Goal: Task Accomplishment & Management: Complete application form

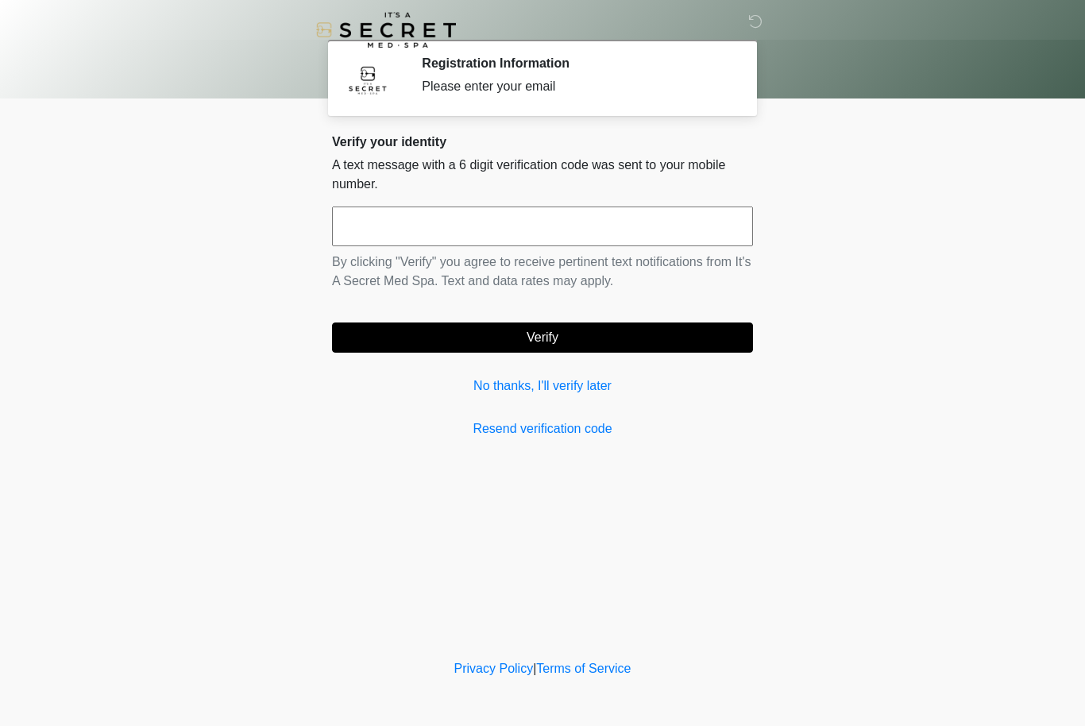
scroll to position [1, 0]
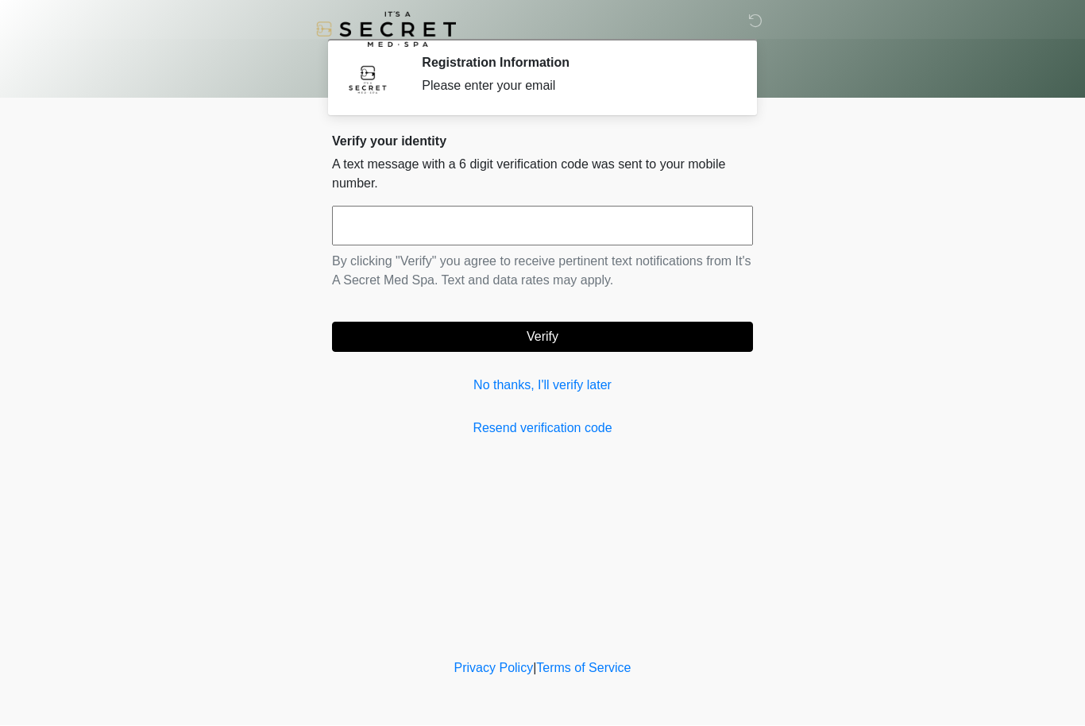
click at [589, 380] on link "No thanks, I'll verify later" at bounding box center [542, 385] width 421 height 19
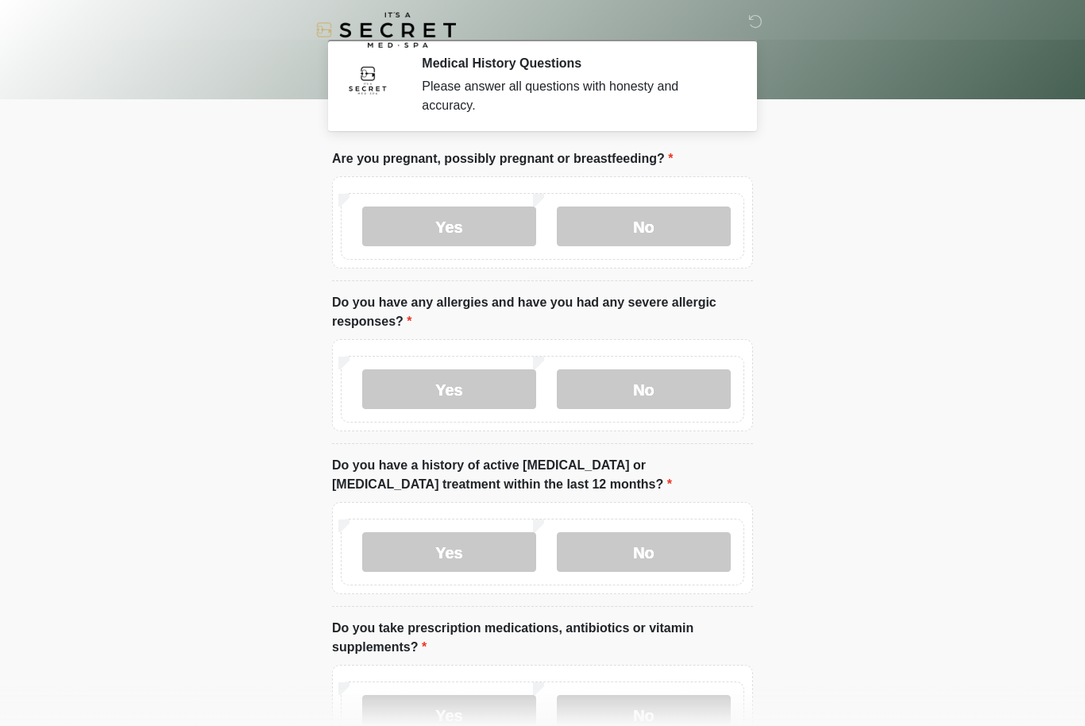
click at [687, 217] on label "No" at bounding box center [644, 226] width 174 height 40
click at [653, 399] on label "No" at bounding box center [644, 389] width 174 height 40
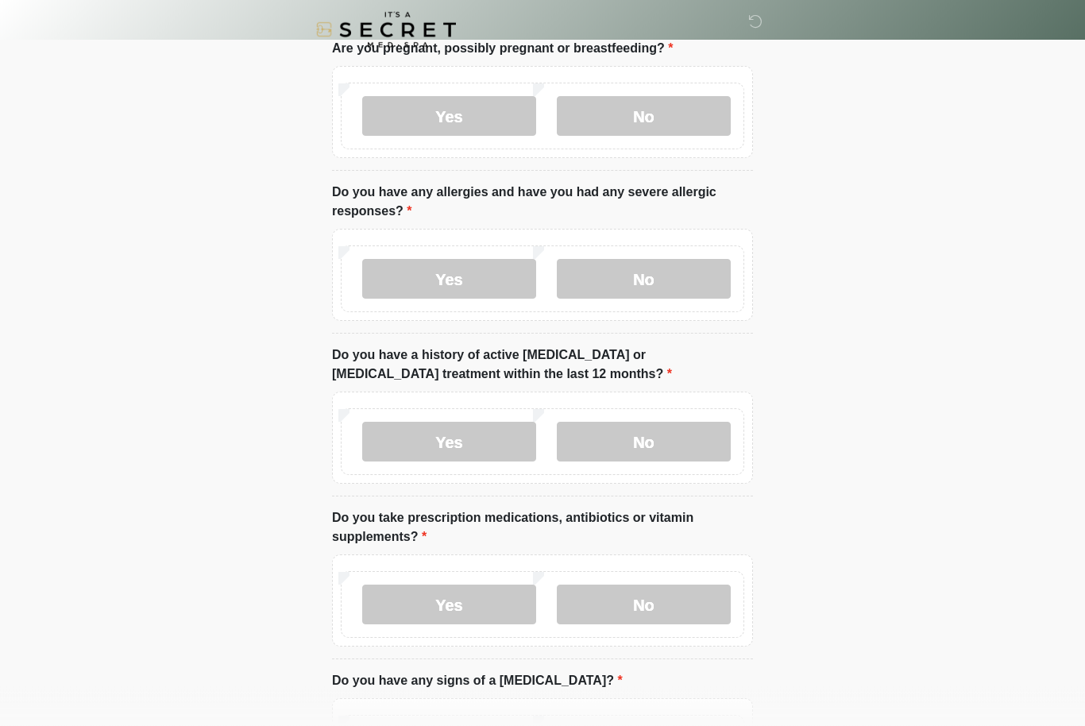
scroll to position [110, 0]
click at [661, 445] on label "No" at bounding box center [644, 442] width 174 height 40
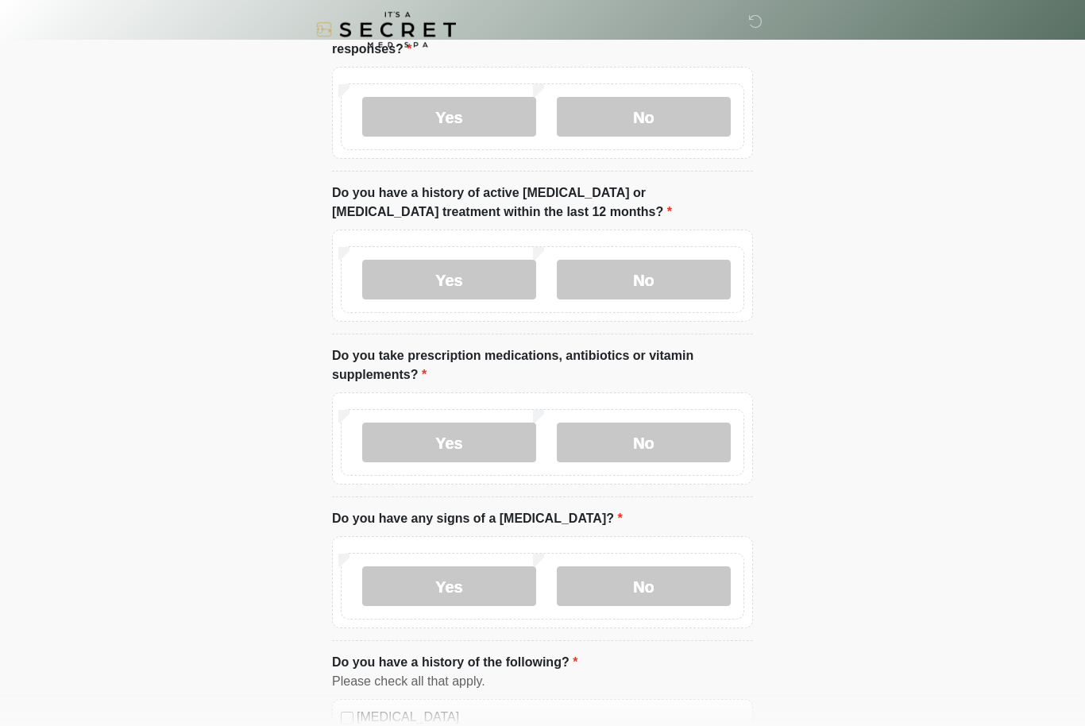
scroll to position [272, 0]
click at [678, 445] on label "No" at bounding box center [644, 442] width 174 height 40
click at [664, 580] on label "No" at bounding box center [644, 586] width 174 height 40
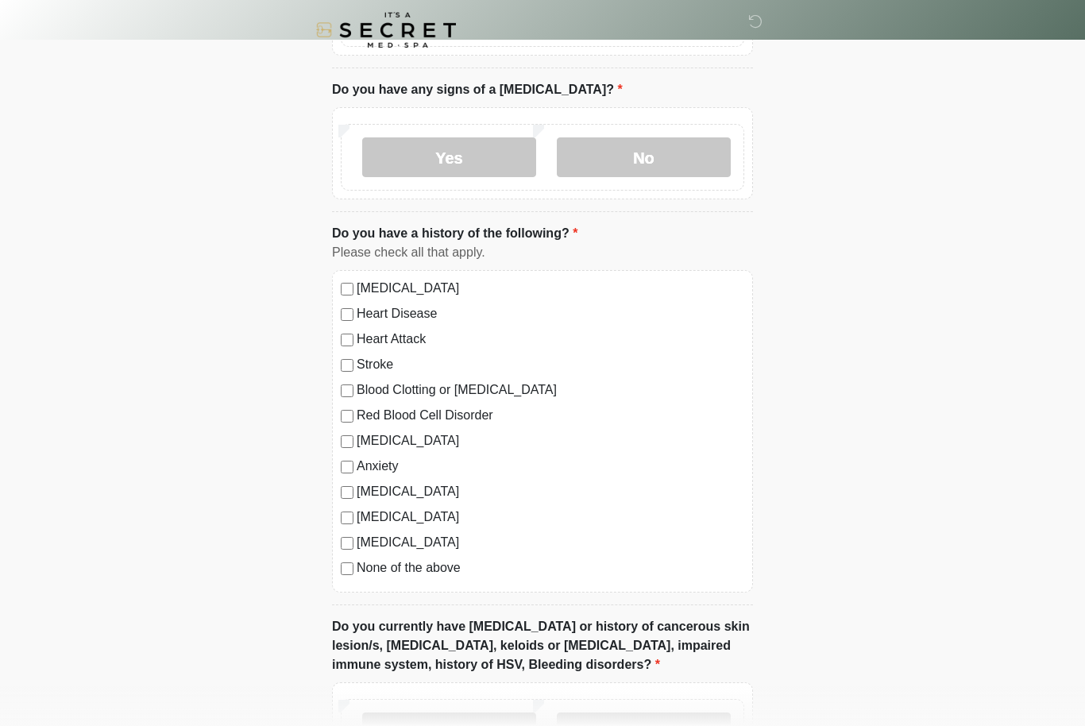
scroll to position [734, 0]
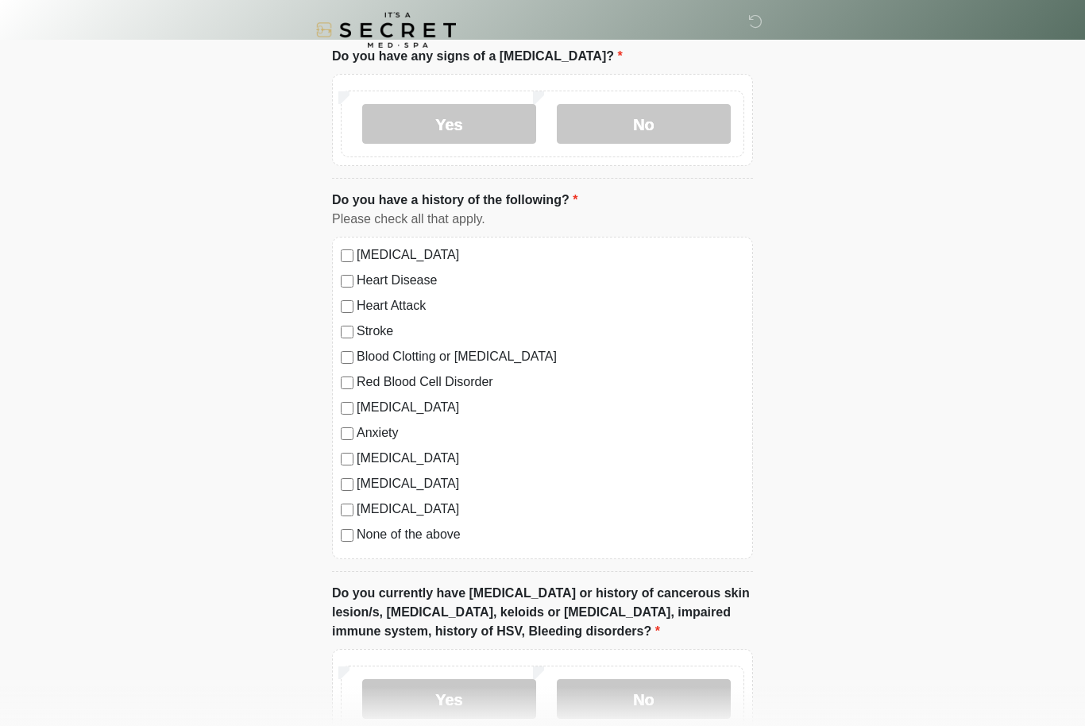
click at [444, 537] on label "None of the above" at bounding box center [549, 534] width 387 height 19
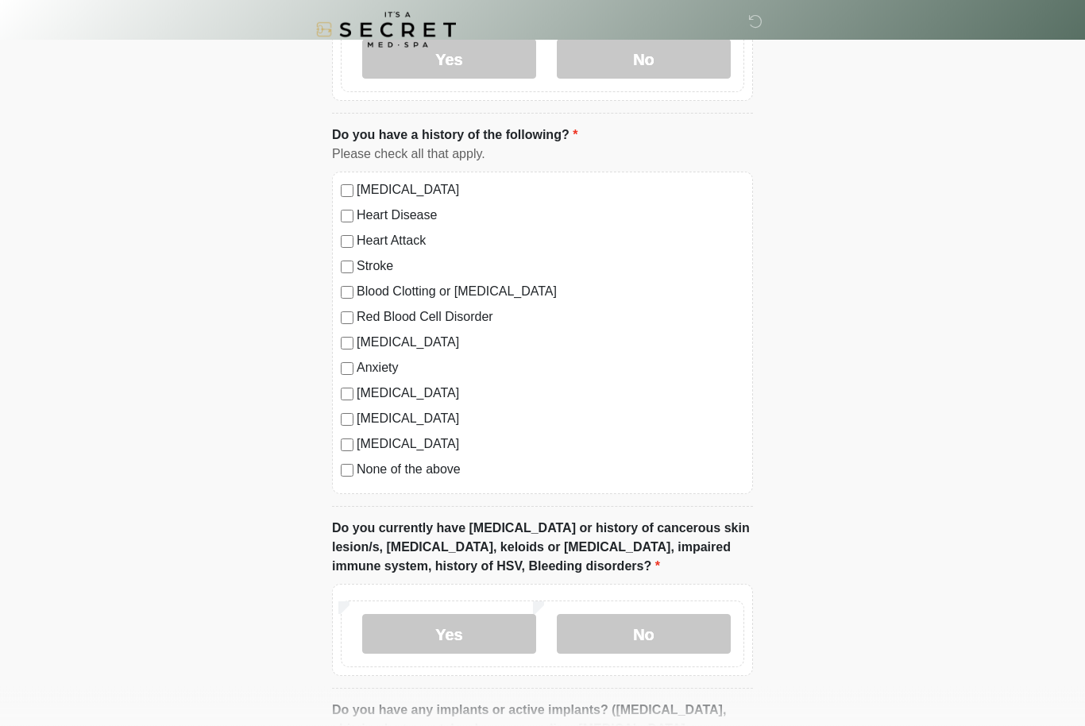
scroll to position [847, 0]
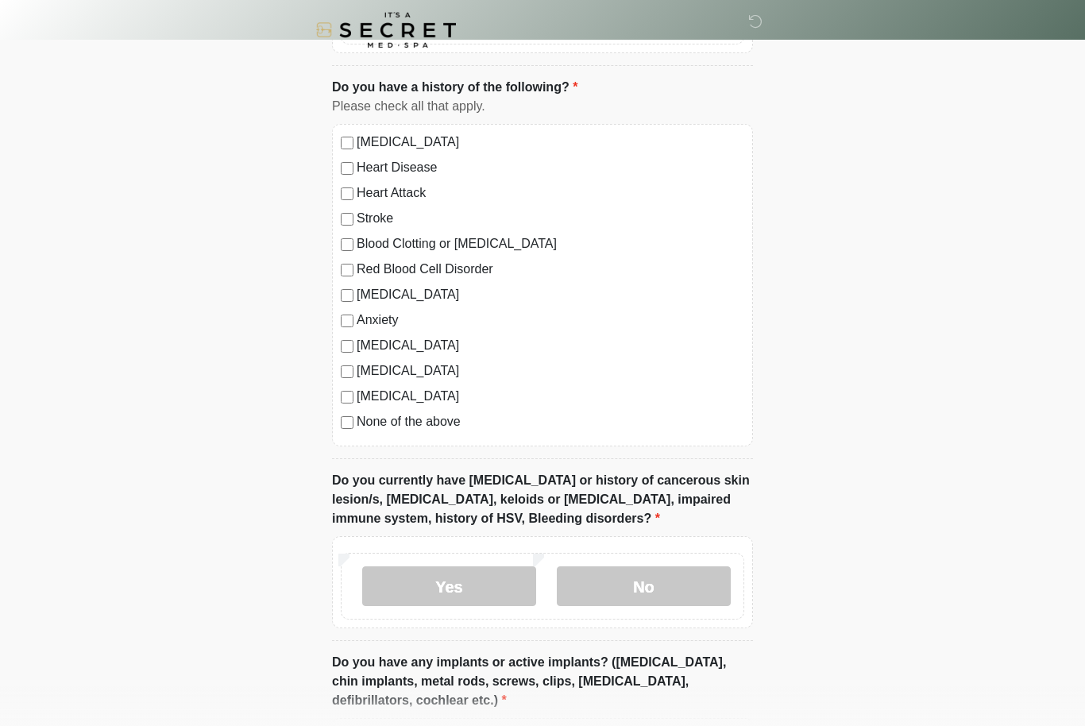
click at [689, 578] on label "No" at bounding box center [644, 586] width 174 height 40
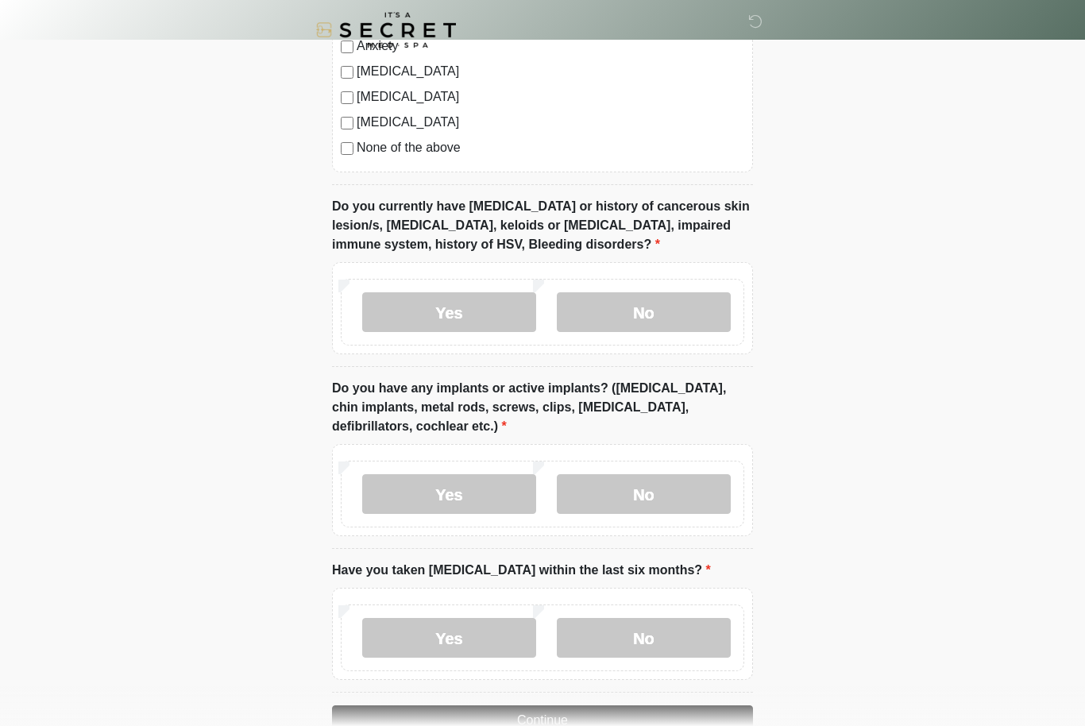
scroll to position [1161, 0]
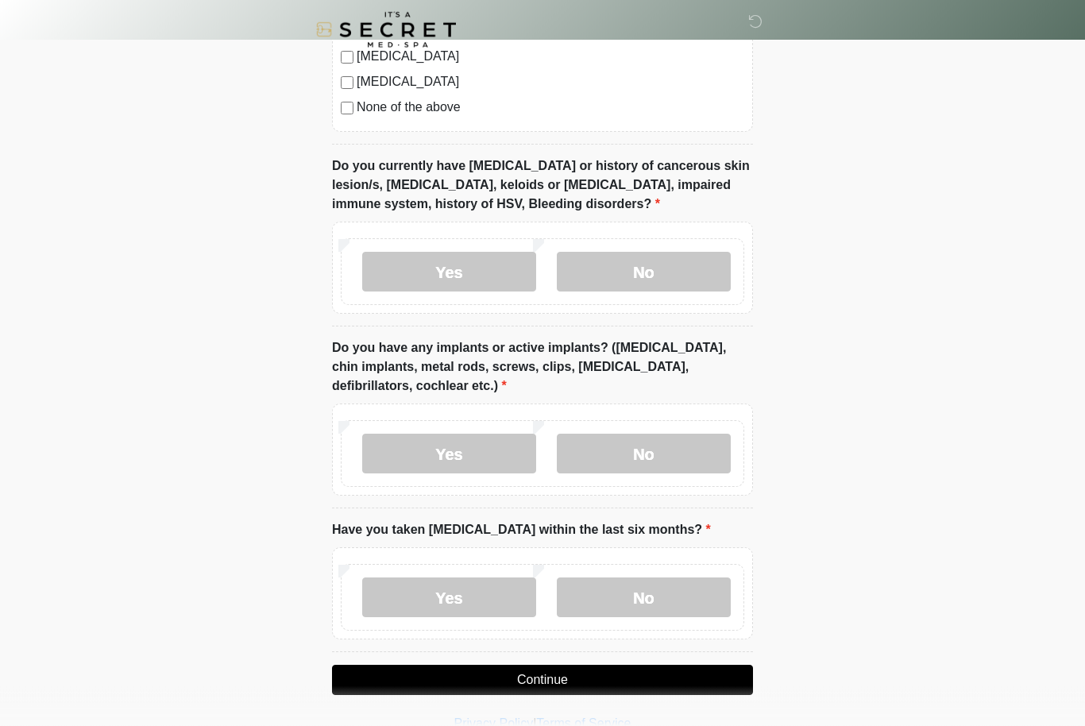
click at [684, 453] on label "No" at bounding box center [644, 454] width 174 height 40
click at [486, 598] on label "Yes" at bounding box center [449, 598] width 174 height 40
click at [648, 670] on button "Continue" at bounding box center [542, 680] width 421 height 30
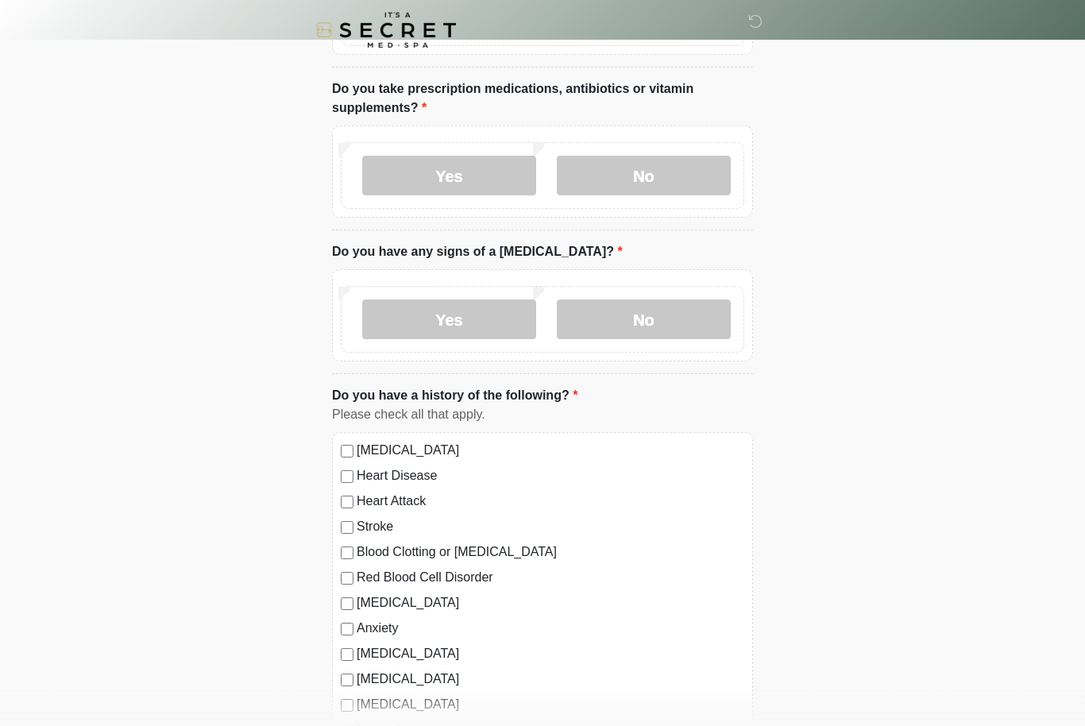
scroll to position [0, 0]
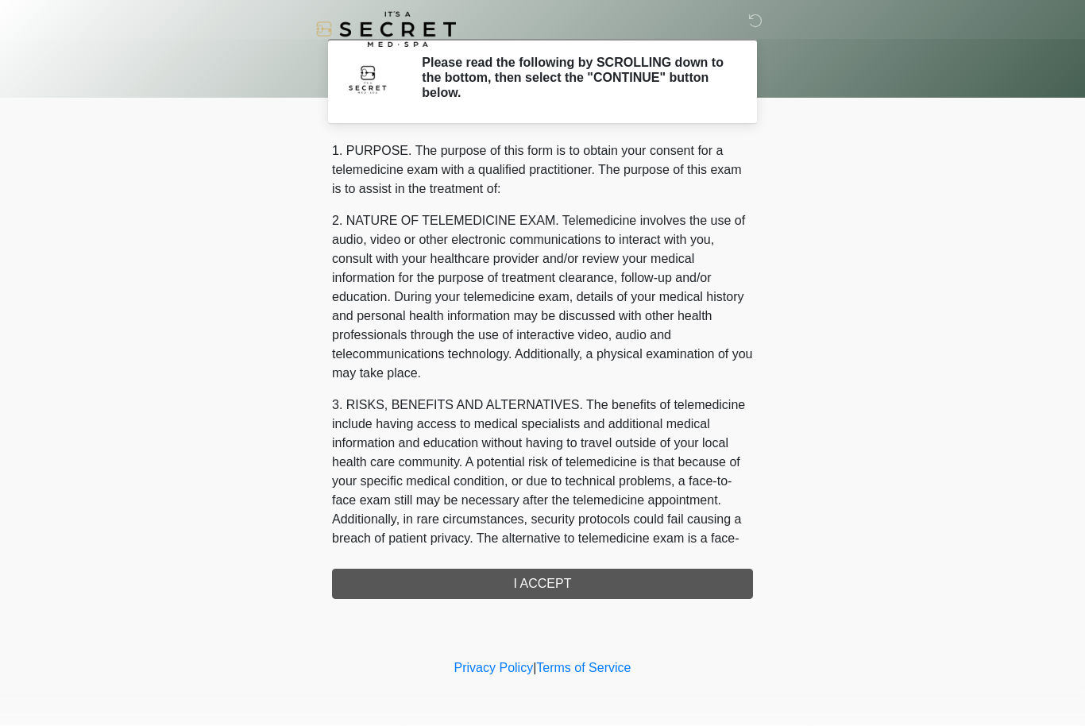
click at [707, 588] on div "1. PURPOSE. The purpose of this form is to obtain your consent for a telemedici…" at bounding box center [542, 370] width 421 height 457
click at [664, 582] on div "1. PURPOSE. The purpose of this form is to obtain your consent for a telemedici…" at bounding box center [542, 370] width 421 height 457
click at [559, 582] on div "1. PURPOSE. The purpose of this form is to obtain your consent for a telemedici…" at bounding box center [542, 370] width 421 height 457
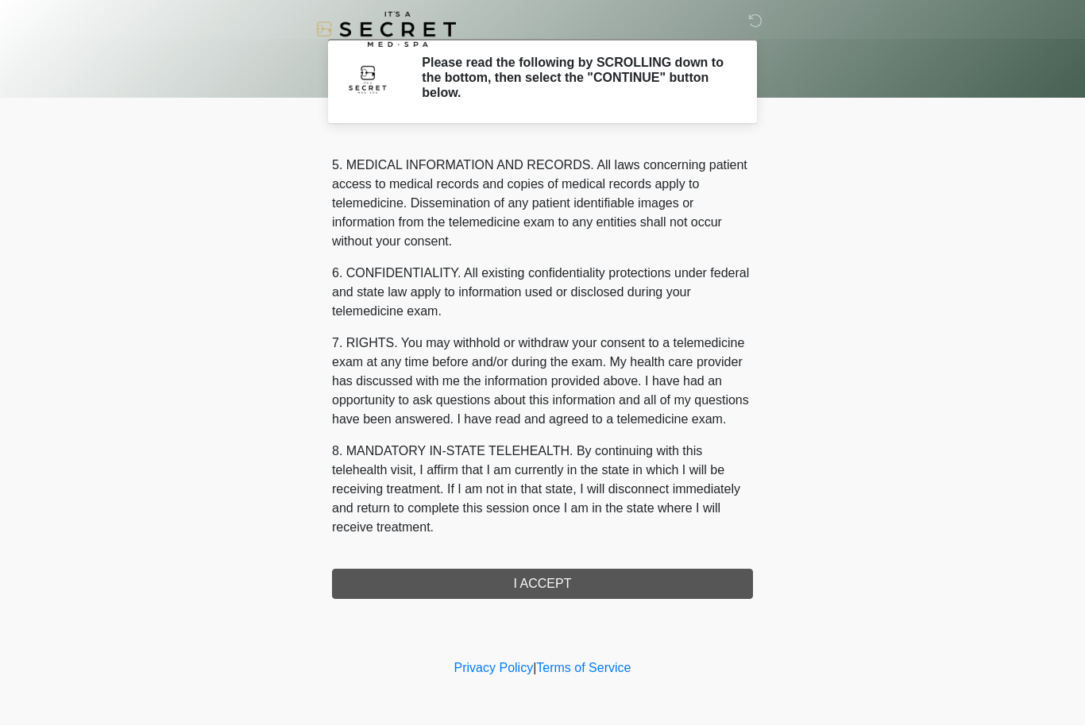
click at [534, 578] on div "1. PURPOSE. The purpose of this form is to obtain your consent for a telemedici…" at bounding box center [542, 370] width 421 height 457
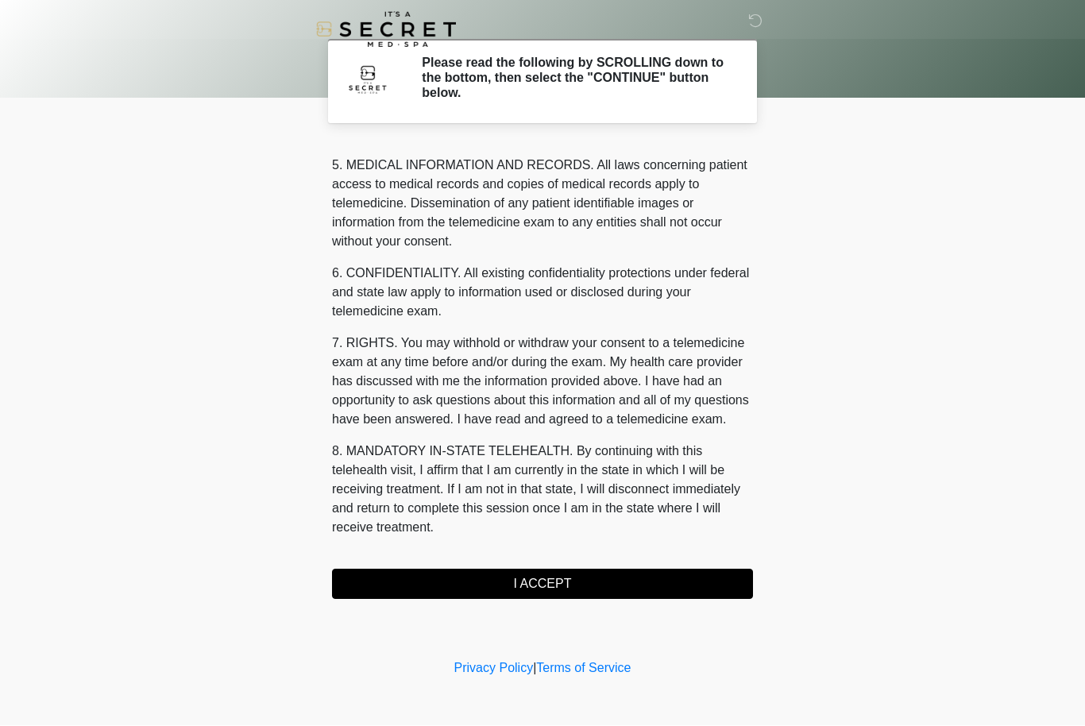
click at [558, 588] on button "I ACCEPT" at bounding box center [542, 584] width 421 height 30
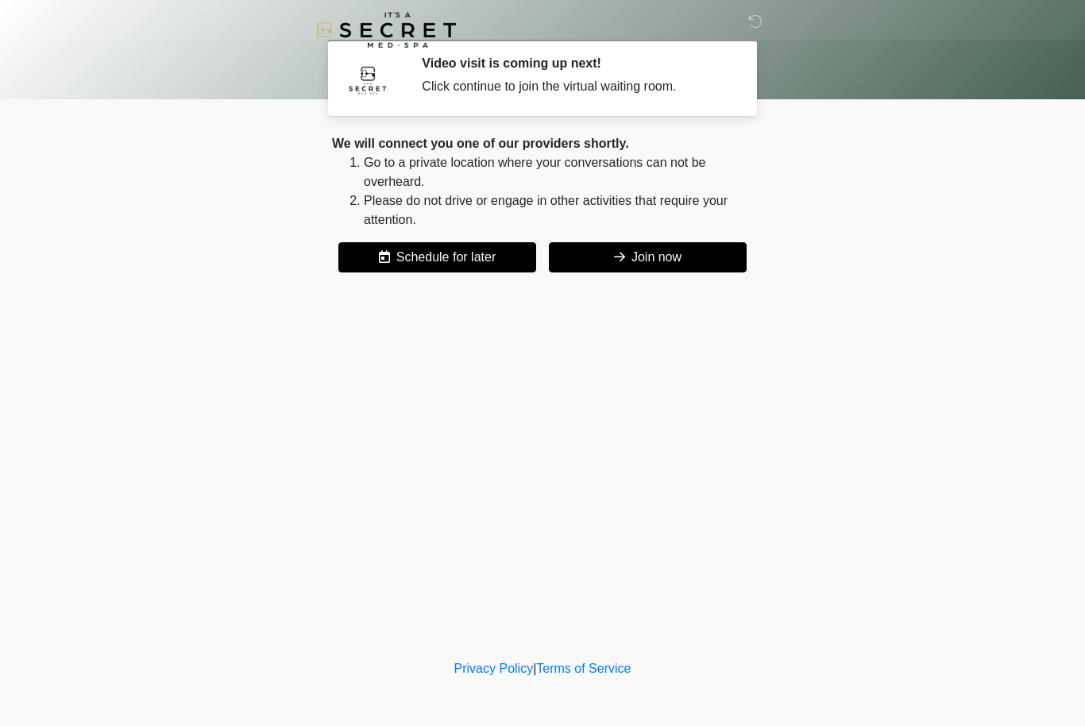
click at [653, 251] on button "Join now" at bounding box center [648, 257] width 198 height 30
